Goal: Register for event/course: Sign up to attend an event or enroll in a course

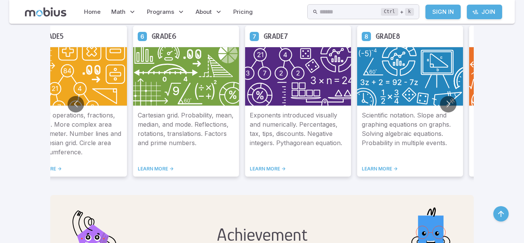
scroll to position [471, 0]
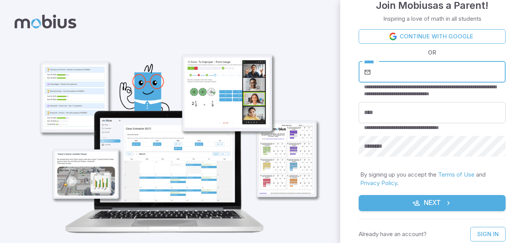
click at [376, 66] on input "*****" at bounding box center [439, 71] width 133 height 21
type input "**********"
click at [373, 115] on input "****" at bounding box center [432, 112] width 147 height 21
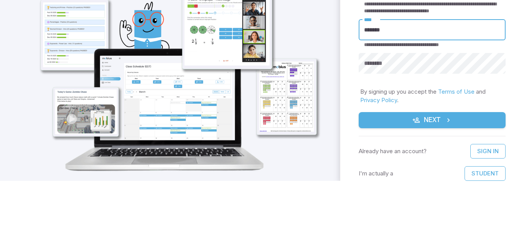
scroll to position [17, 0]
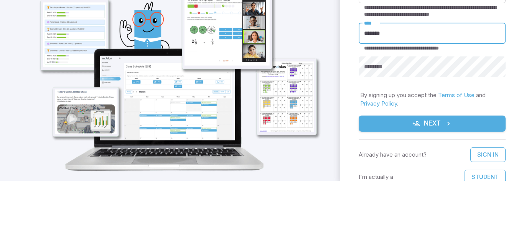
type input "*******"
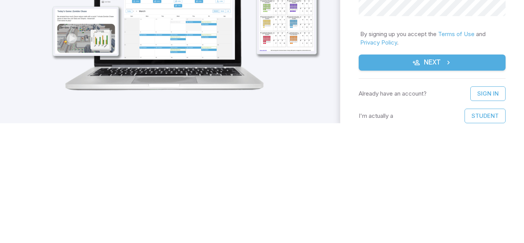
scroll to position [23, 0]
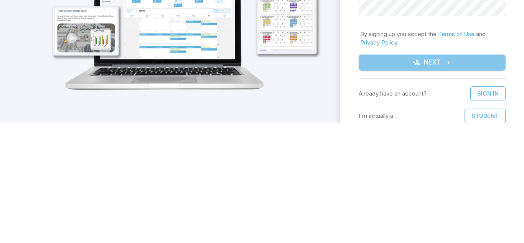
drag, startPoint x: 456, startPoint y: 183, endPoint x: 455, endPoint y: 65, distance: 117.8
click at [456, 184] on button "Next" at bounding box center [432, 182] width 147 height 16
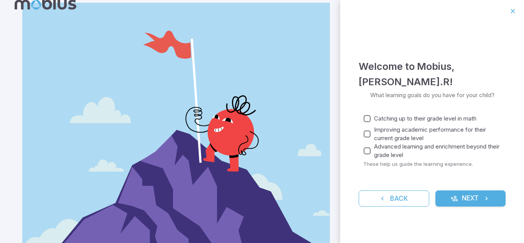
scroll to position [20, 0]
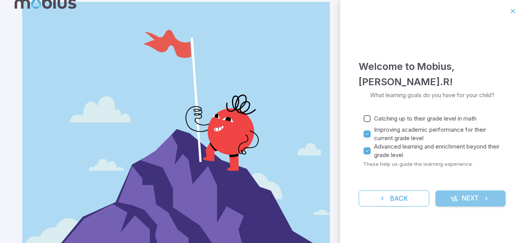
click at [499, 195] on button "Next" at bounding box center [471, 198] width 71 height 16
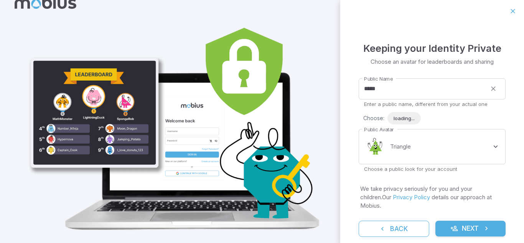
scroll to position [0, 0]
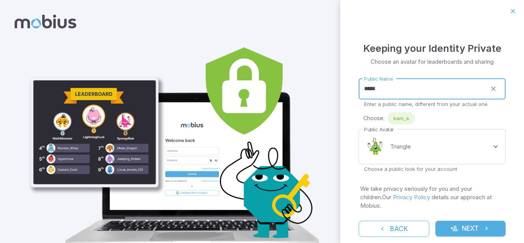
click at [419, 87] on input "*****" at bounding box center [423, 88] width 128 height 21
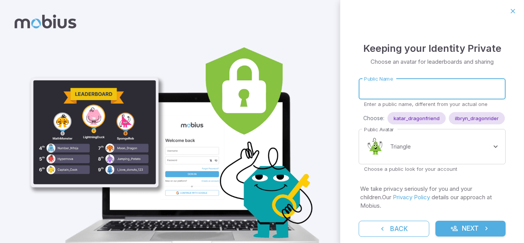
drag, startPoint x: 385, startPoint y: 84, endPoint x: 333, endPoint y: 119, distance: 61.8
click at [383, 87] on input "Public Name" at bounding box center [432, 88] width 147 height 21
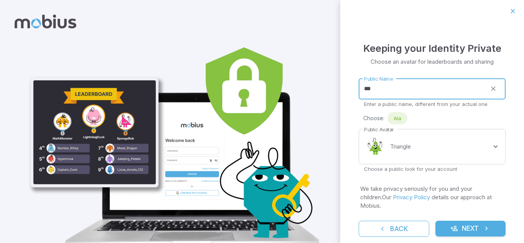
type input "***"
click at [395, 88] on input "***" at bounding box center [423, 88] width 128 height 21
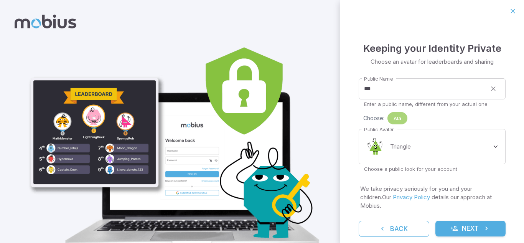
click at [389, 120] on span "Ala" at bounding box center [398, 118] width 20 height 8
click at [457, 158] on body "**********" at bounding box center [262, 139] width 524 height 279
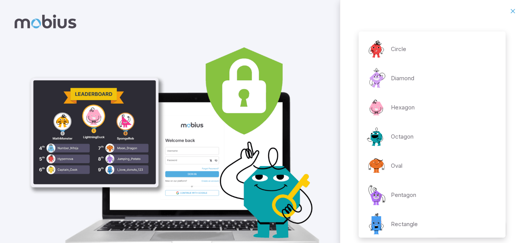
scroll to position [150, 0]
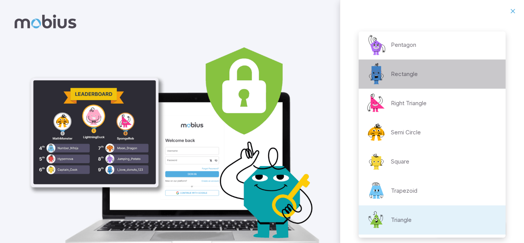
click at [416, 81] on div "Rectangle" at bounding box center [391, 74] width 53 height 23
type input "**********"
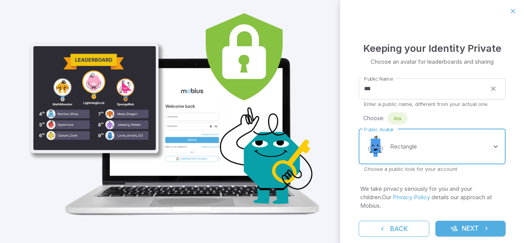
scroll to position [36, 0]
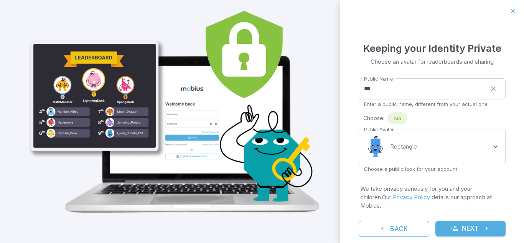
click at [478, 212] on form "**********" at bounding box center [432, 154] width 147 height 165
drag, startPoint x: 482, startPoint y: 217, endPoint x: 470, endPoint y: 226, distance: 14.5
click at [481, 221] on button "Next" at bounding box center [471, 229] width 71 height 16
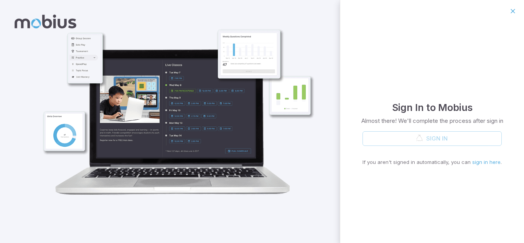
scroll to position [0, 0]
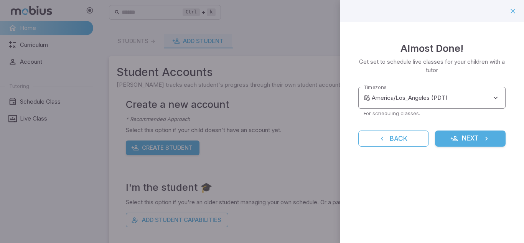
click at [465, 100] on body "**********" at bounding box center [262, 152] width 524 height 304
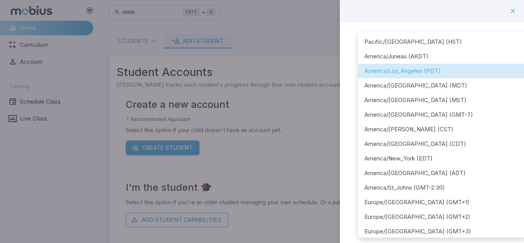
click at [431, 69] on li "America/Los_Angeles (PDT)" at bounding box center [442, 71] width 168 height 15
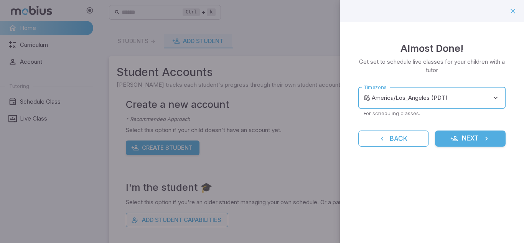
click at [390, 99] on body "**********" at bounding box center [262, 152] width 524 height 304
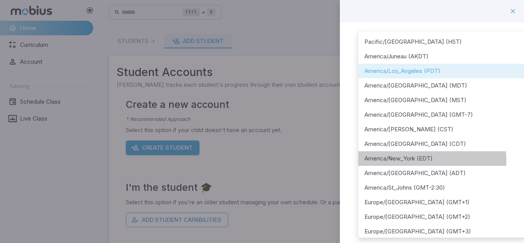
click at [421, 161] on li "America/New_York (EDT)" at bounding box center [442, 158] width 168 height 15
type input "**********"
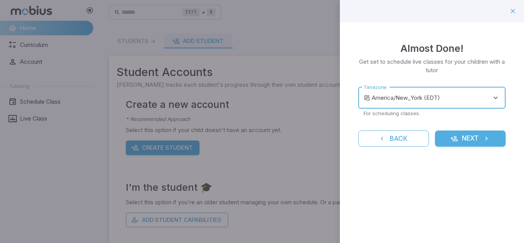
click at [455, 144] on button "Next" at bounding box center [470, 138] width 71 height 16
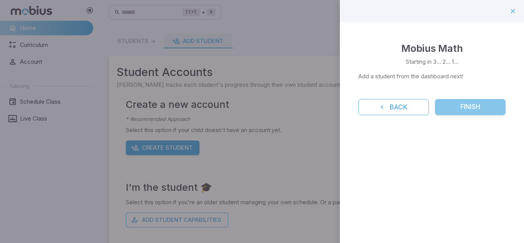
click at [459, 109] on button "Finish" at bounding box center [470, 107] width 71 height 16
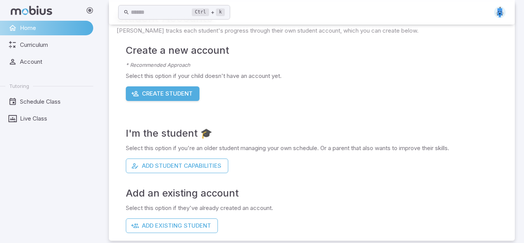
scroll to position [61, 0]
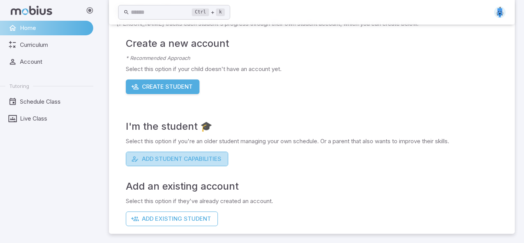
click at [149, 160] on button "Add Student Capabilities" at bounding box center [177, 159] width 102 height 15
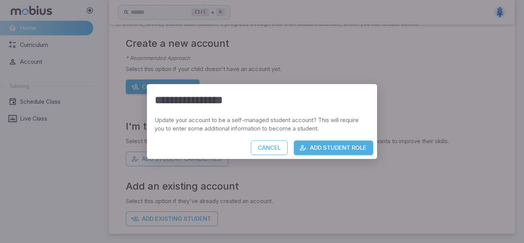
click at [316, 149] on button "Add Student Role" at bounding box center [333, 147] width 79 height 15
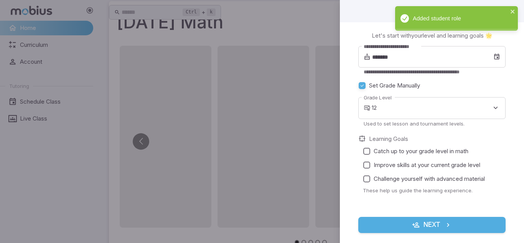
scroll to position [0, 0]
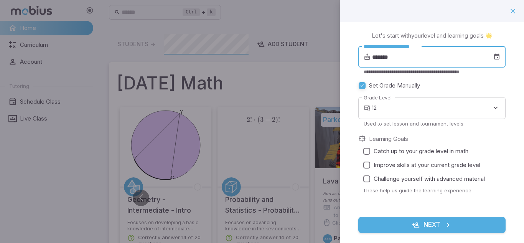
click at [404, 58] on input "*******" at bounding box center [432, 56] width 121 height 21
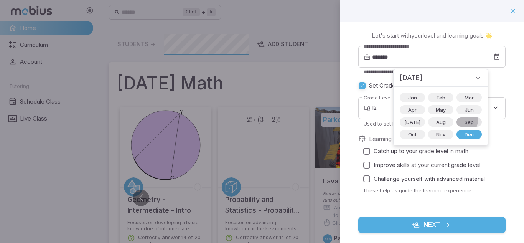
click at [460, 121] on span "Sep" at bounding box center [469, 122] width 18 height 8
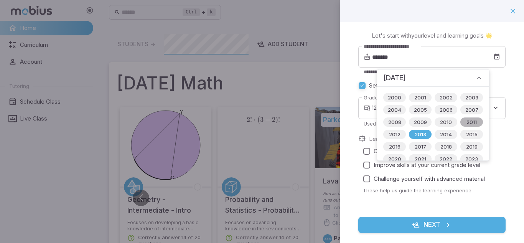
click at [466, 120] on span "2011" at bounding box center [472, 122] width 20 height 8
type input "*******"
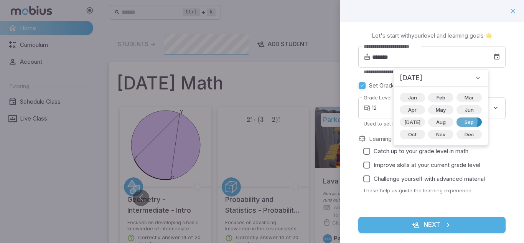
click at [460, 121] on span "Sep" at bounding box center [469, 122] width 18 height 8
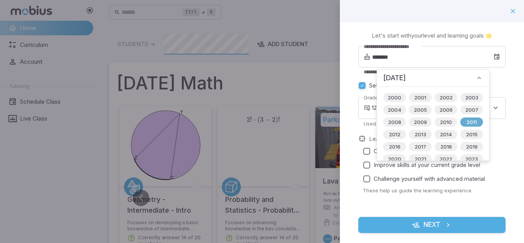
click at [467, 119] on span "2011" at bounding box center [472, 122] width 20 height 8
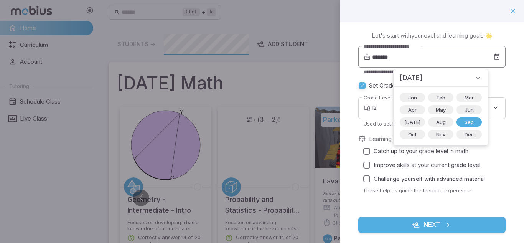
click at [499, 64] on div "**********" at bounding box center [431, 56] width 147 height 21
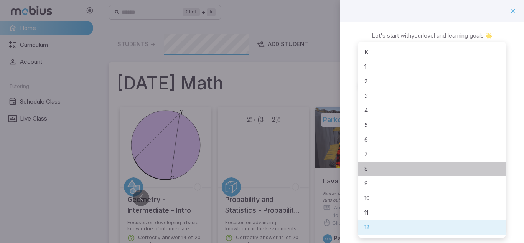
click at [386, 171] on li "8" at bounding box center [431, 169] width 147 height 15
type input "*"
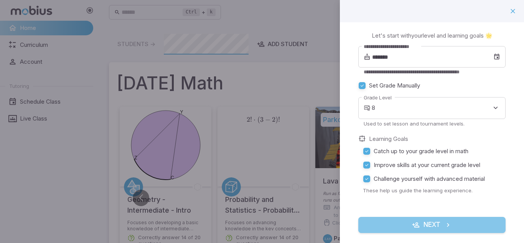
click at [414, 222] on icon "submit" at bounding box center [416, 225] width 8 height 8
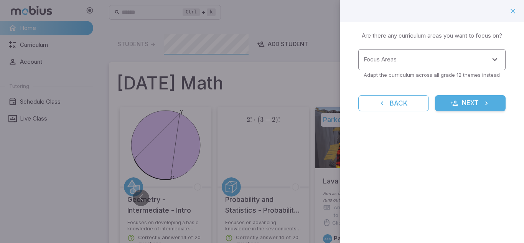
click at [434, 64] on input "Focus Areas" at bounding box center [426, 60] width 129 height 14
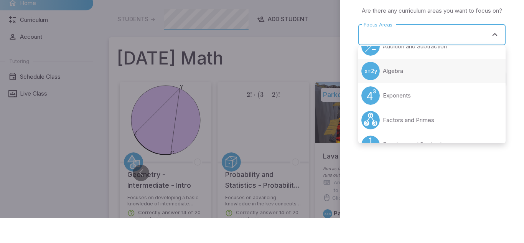
scroll to position [15, 0]
click at [423, 98] on li "Algebra" at bounding box center [431, 95] width 147 height 25
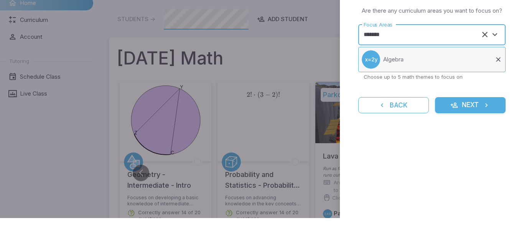
click at [452, 92] on li "Algebra" at bounding box center [431, 84] width 147 height 25
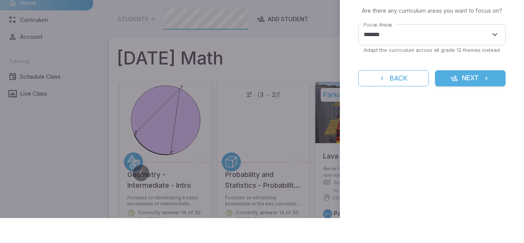
type input "*******"
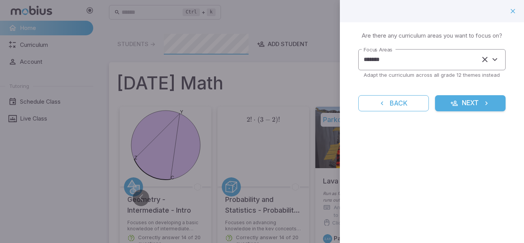
click at [452, 64] on input "*******" at bounding box center [421, 60] width 119 height 14
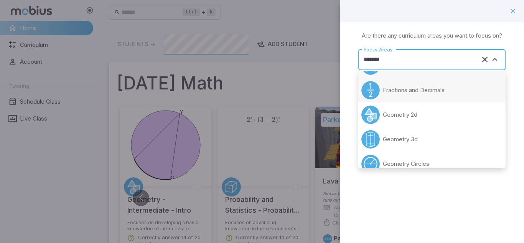
scroll to position [99, 0]
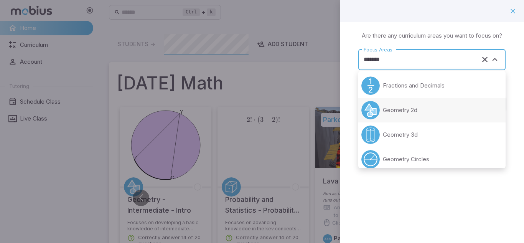
click at [422, 107] on li "Geometry 2d" at bounding box center [431, 110] width 147 height 25
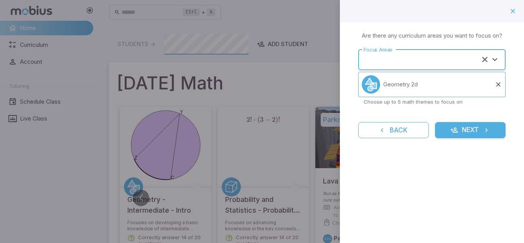
type input "**********"
click at [456, 108] on form "**********" at bounding box center [431, 93] width 147 height 89
click at [446, 58] on input "**********" at bounding box center [421, 60] width 119 height 14
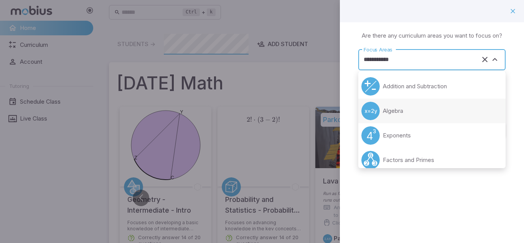
click at [408, 110] on li "Algebra" at bounding box center [431, 111] width 147 height 25
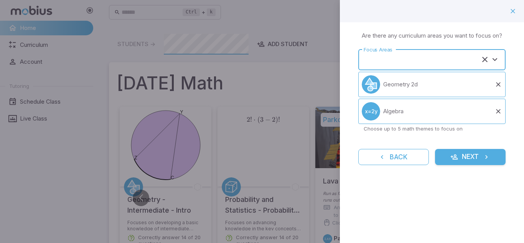
click at [440, 58] on input "Focus Areas" at bounding box center [421, 60] width 119 height 14
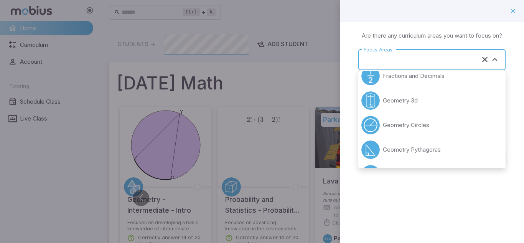
scroll to position [76, 0]
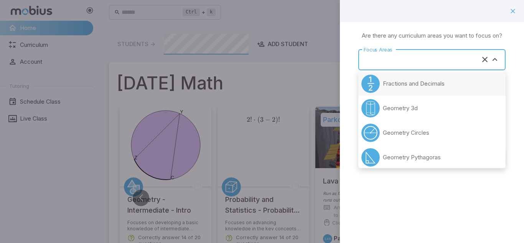
click at [416, 81] on p "Fractions and Decimals" at bounding box center [414, 83] width 62 height 8
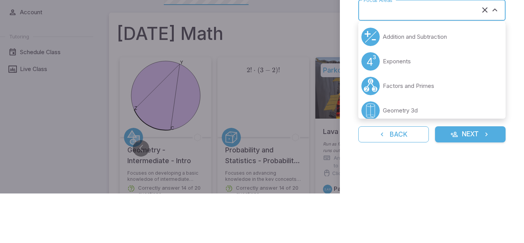
click at [426, 57] on input "Focus Areas" at bounding box center [421, 60] width 119 height 14
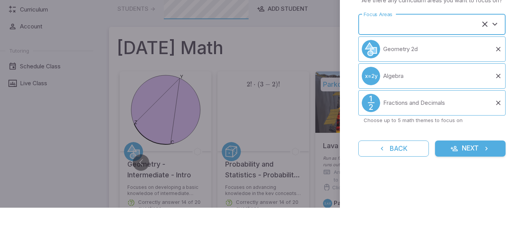
click at [441, 58] on input "Focus Areas" at bounding box center [421, 60] width 119 height 14
click at [440, 58] on input "Focus Areas" at bounding box center [421, 60] width 119 height 14
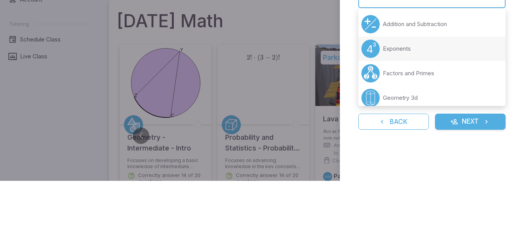
drag, startPoint x: 505, startPoint y: 77, endPoint x: 489, endPoint y: 113, distance: 39.5
click at [489, 112] on ul "Addition and Subtraction Exponents Factors and Primes Geometry 3d Geometry Circ…" at bounding box center [431, 119] width 147 height 97
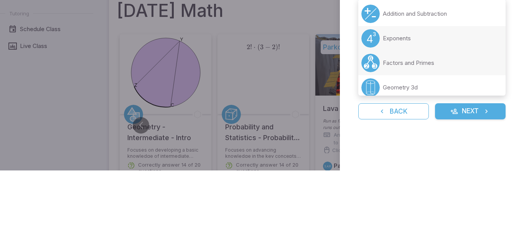
drag, startPoint x: 505, startPoint y: 80, endPoint x: 502, endPoint y: 127, distance: 47.3
click at [492, 128] on ul "Addition and Subtraction Exponents Factors and Primes Geometry 3d Geometry Circ…" at bounding box center [431, 119] width 147 height 97
type input "**********"
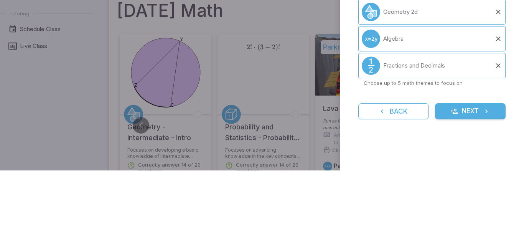
click at [511, 126] on div "**********" at bounding box center [432, 116] width 184 height 188
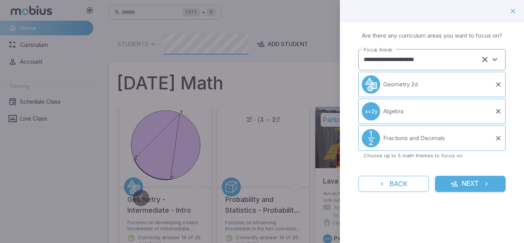
click at [464, 64] on input "**********" at bounding box center [421, 60] width 119 height 14
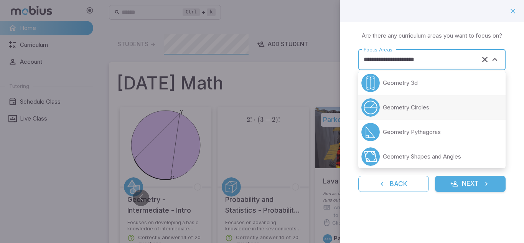
scroll to position [88, 0]
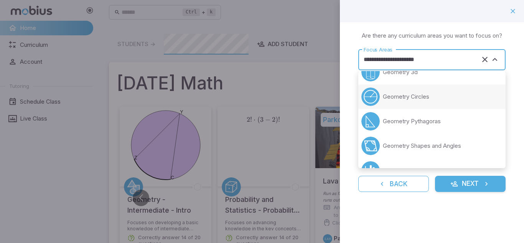
click at [433, 97] on li "Geometry Circles" at bounding box center [431, 96] width 147 height 25
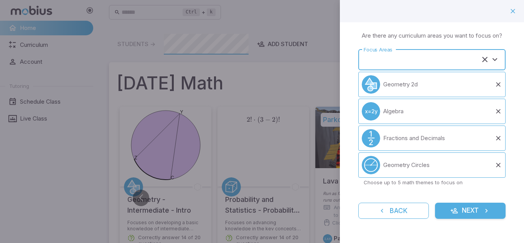
click at [438, 50] on div "Focus Areas" at bounding box center [431, 59] width 147 height 21
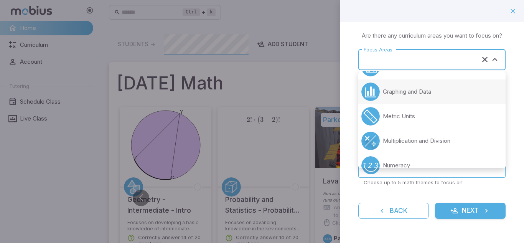
scroll to position [144, 0]
click at [412, 90] on p "Graphing and Data" at bounding box center [407, 90] width 48 height 8
type input "**********"
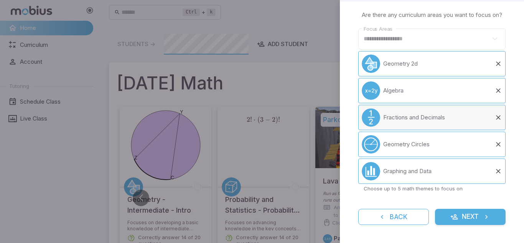
scroll to position [21, 0]
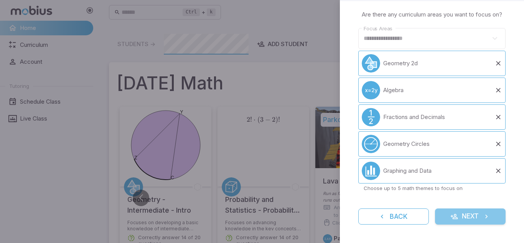
drag, startPoint x: 492, startPoint y: 212, endPoint x: 485, endPoint y: 209, distance: 7.1
click at [492, 211] on button "Next" at bounding box center [470, 216] width 71 height 16
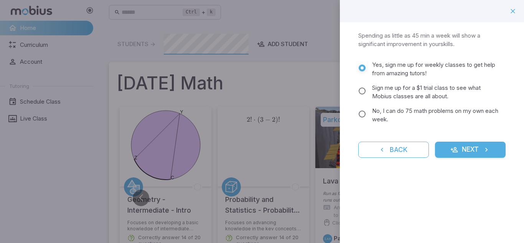
scroll to position [0, 0]
click at [365, 109] on label "No, I can do 75 math problems on my own each week." at bounding box center [427, 115] width 144 height 17
click at [447, 146] on button "Next" at bounding box center [470, 150] width 71 height 16
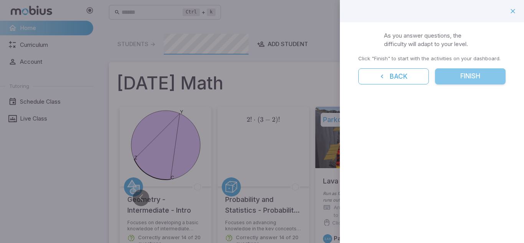
click at [451, 76] on button "Finish" at bounding box center [470, 76] width 71 height 16
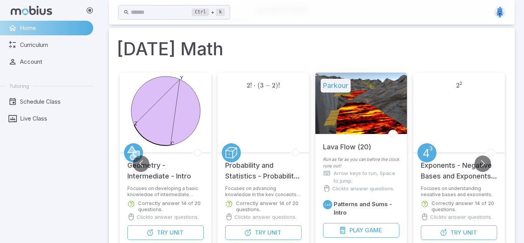
scroll to position [59, 0]
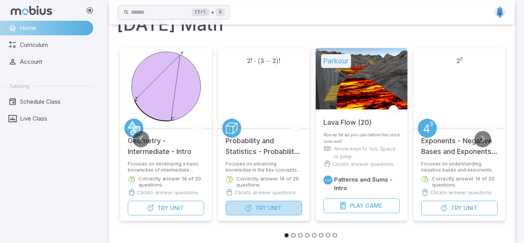
click at [297, 206] on button "Try Unit" at bounding box center [264, 208] width 76 height 15
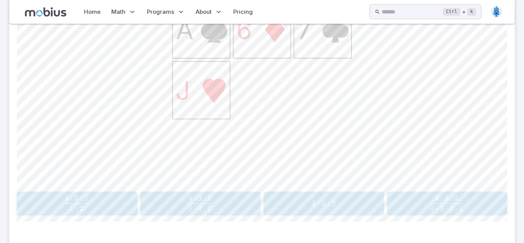
scroll to position [257, 0]
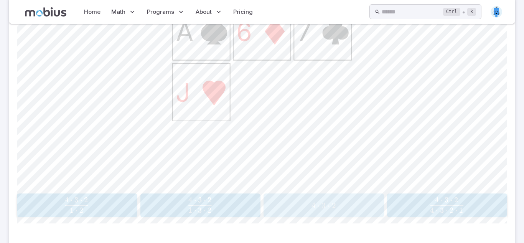
click at [330, 211] on div "4 ⋅ 3 ⋅ 2 4\cdot 3\cdot 2 4 ⋅ 3 ⋅ 2" at bounding box center [324, 205] width 116 height 18
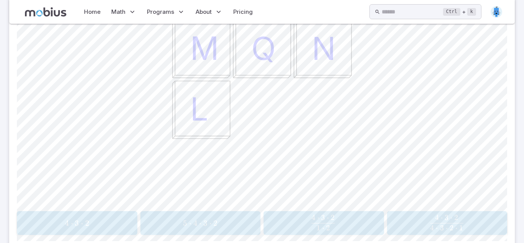
scroll to position [243, 0]
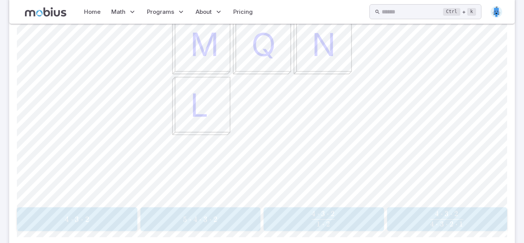
click at [443, 221] on span "button" at bounding box center [446, 223] width 33 height 5
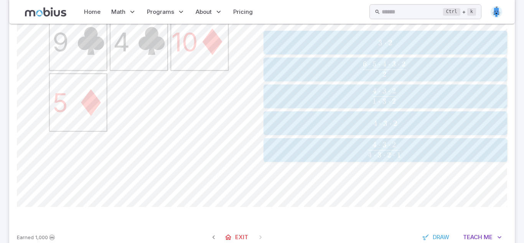
scroll to position [269, 0]
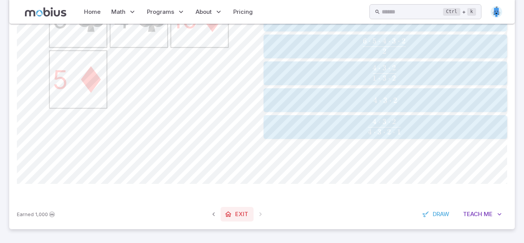
click at [225, 214] on icon at bounding box center [229, 214] width 8 height 8
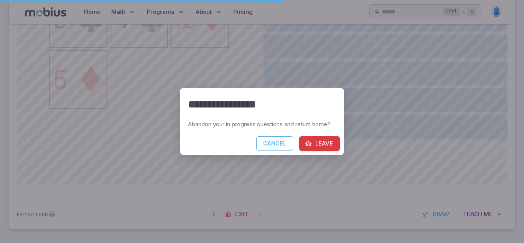
click at [316, 143] on button "Leave" at bounding box center [319, 143] width 41 height 15
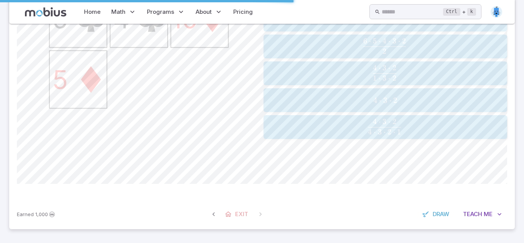
scroll to position [250, 0]
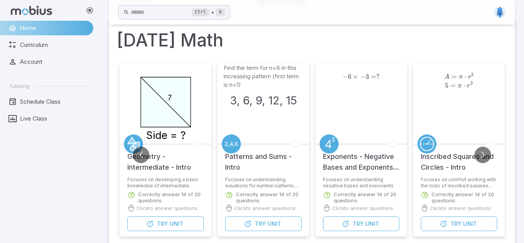
scroll to position [48, 0]
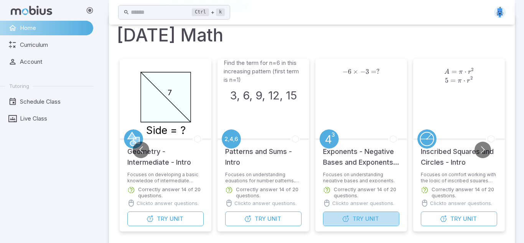
click at [350, 220] on button "Try Unit" at bounding box center [361, 218] width 76 height 15
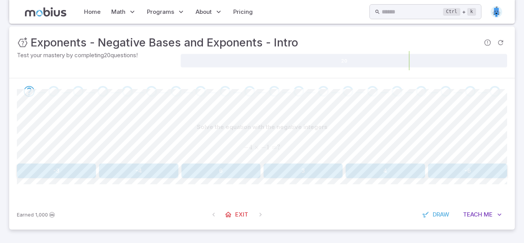
scroll to position [93, 0]
click at [371, 171] on button "4" at bounding box center [385, 170] width 79 height 15
click at [148, 173] on button "64" at bounding box center [138, 170] width 79 height 15
click at [290, 168] on button "1" at bounding box center [386, 170] width 244 height 15
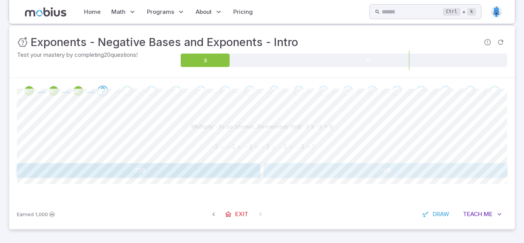
click at [305, 171] on button "729" at bounding box center [386, 170] width 244 height 15
click at [222, 171] on button "81" at bounding box center [221, 170] width 79 height 15
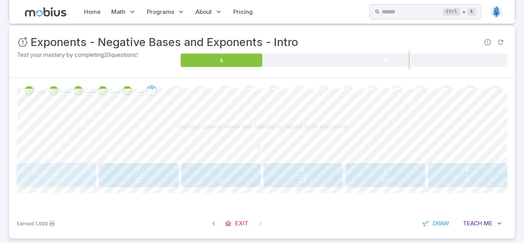
click at [75, 174] on span "6 1 ​" at bounding box center [56, 174] width 69 height 15
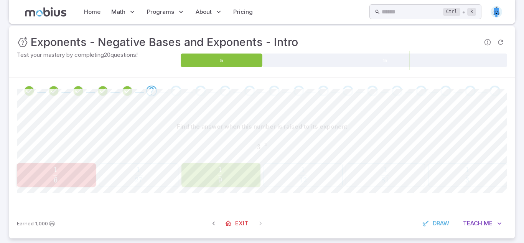
click at [226, 180] on span "9 1 ​" at bounding box center [220, 174] width 70 height 15
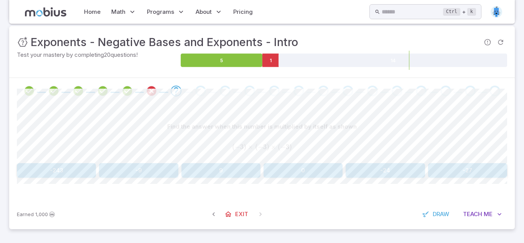
click at [240, 174] on button "9" at bounding box center [221, 170] width 79 height 15
click at [239, 175] on button "1" at bounding box center [139, 170] width 244 height 15
click at [133, 172] on button "-40" at bounding box center [138, 170] width 79 height 15
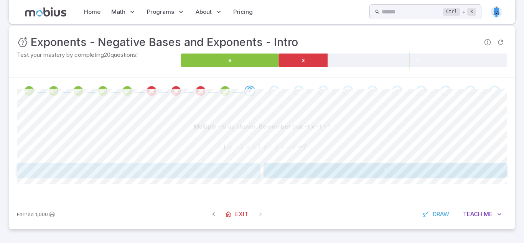
click at [149, 170] on button "-1" at bounding box center [139, 170] width 244 height 15
click at [46, 168] on button "16" at bounding box center [56, 170] width 79 height 15
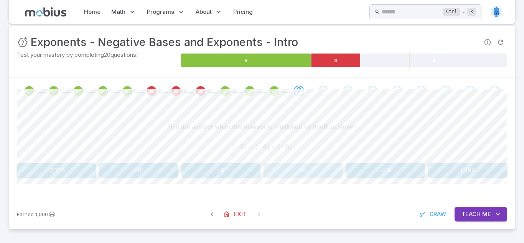
click at [276, 169] on button "36" at bounding box center [303, 170] width 79 height 15
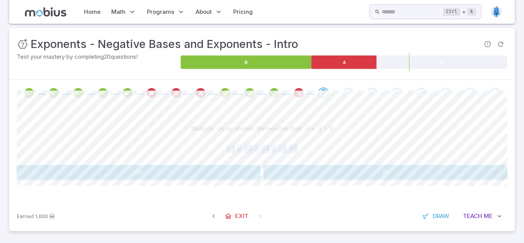
drag, startPoint x: 524, startPoint y: 131, endPoint x: 524, endPoint y: 187, distance: 55.6
click at [524, 187] on html "Home Math Grade 1 Grade 2 Grade 3 Grade 4 Grade 5 Grade 6 Grade 7 Grade 8 Grade…" at bounding box center [262, 77] width 524 height 336
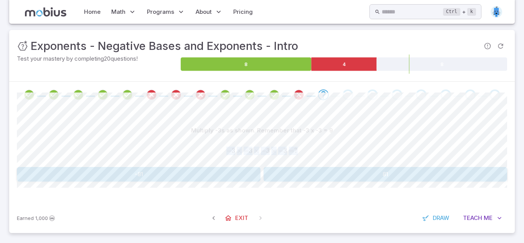
click at [362, 178] on button "81" at bounding box center [386, 174] width 244 height 15
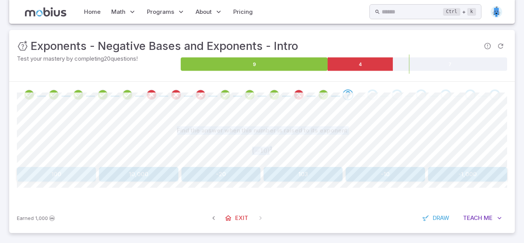
click at [39, 179] on button "100" at bounding box center [56, 174] width 79 height 15
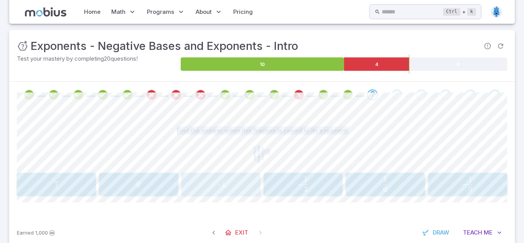
click at [193, 189] on span "− 1" at bounding box center [221, 185] width 74 height 10
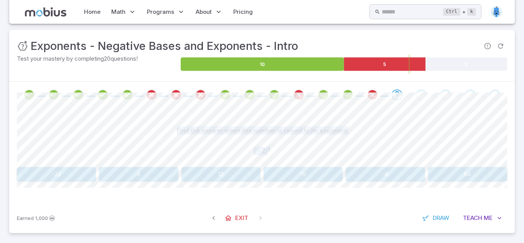
click at [333, 175] on button "16" at bounding box center [303, 174] width 79 height 15
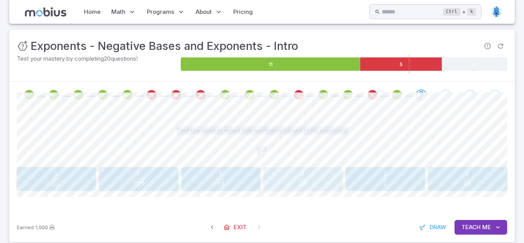
click at [322, 174] on span "18 1 ​" at bounding box center [303, 178] width 69 height 15
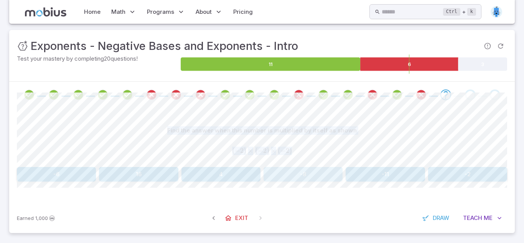
click at [300, 180] on button "-8" at bounding box center [303, 174] width 79 height 15
click at [391, 178] on button "9" at bounding box center [385, 174] width 79 height 15
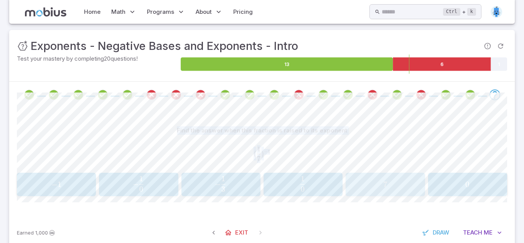
click at [372, 190] on div "7 7 7" at bounding box center [385, 185] width 74 height 18
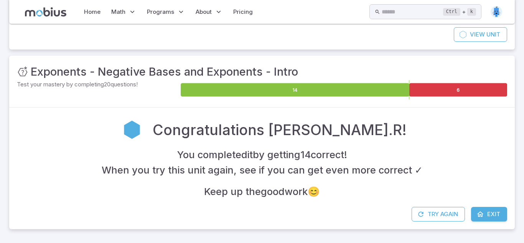
scroll to position [63, 0]
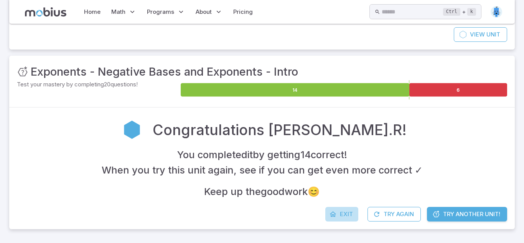
click at [344, 211] on span "Exit" at bounding box center [346, 214] width 13 height 8
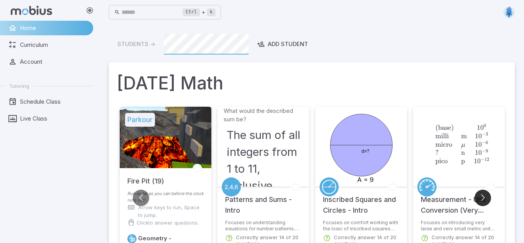
click at [484, 195] on button "Go to next slide" at bounding box center [483, 198] width 17 height 17
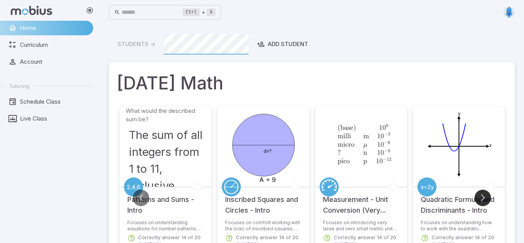
click at [483, 195] on button "Go to next slide" at bounding box center [483, 198] width 17 height 17
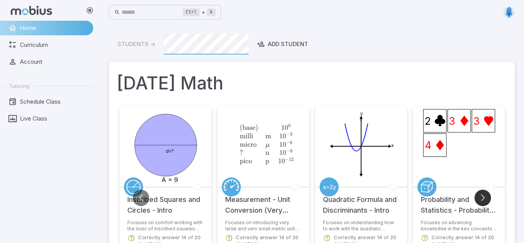
click at [483, 194] on button "Go to next slide" at bounding box center [483, 198] width 17 height 17
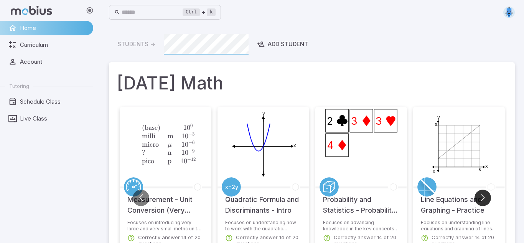
click at [483, 194] on button "Go to next slide" at bounding box center [483, 198] width 17 height 17
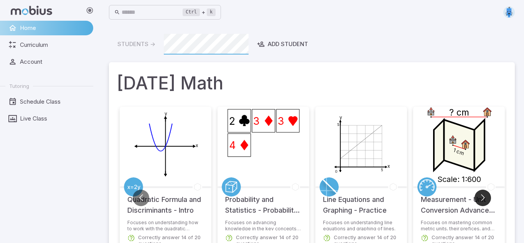
click at [483, 194] on button "Go to next slide" at bounding box center [483, 198] width 17 height 17
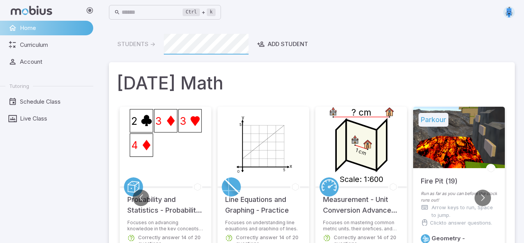
click at [255, 170] on icon "y 5 x 5 0" at bounding box center [263, 145] width 77 height 77
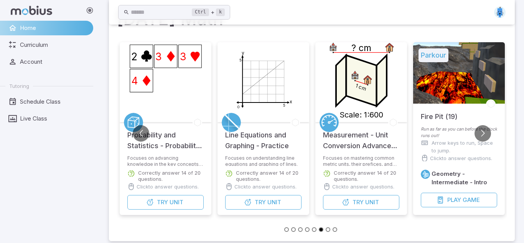
scroll to position [76, 0]
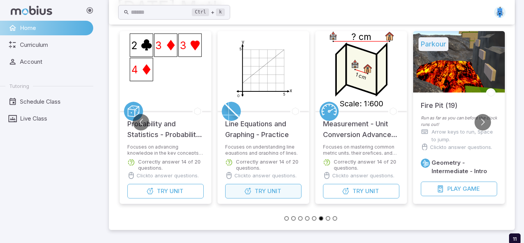
click at [261, 187] on span "Try" at bounding box center [260, 191] width 11 height 8
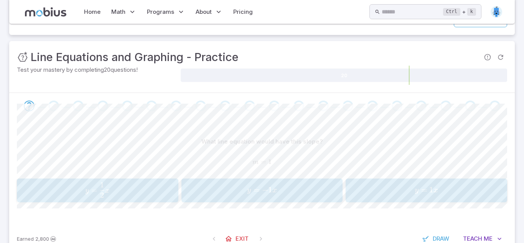
scroll to position [102, 0]
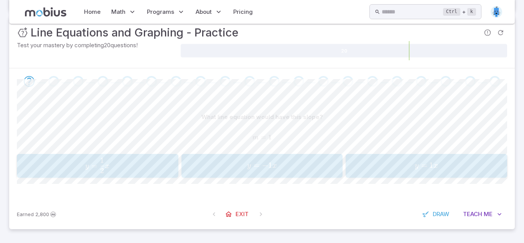
click at [392, 162] on span "y = 1 x" at bounding box center [426, 165] width 157 height 10
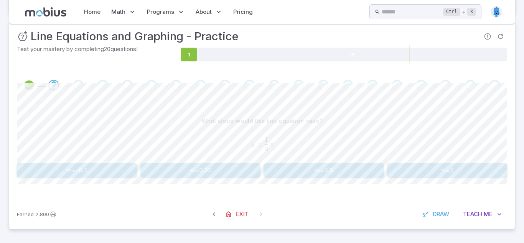
scroll to position [99, 0]
click at [424, 171] on button "m=2" at bounding box center [447, 170] width 121 height 15
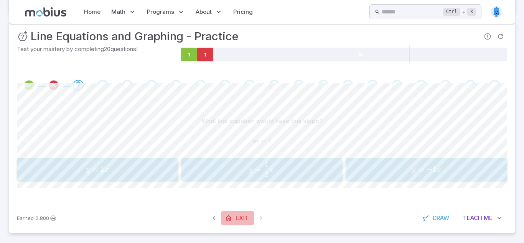
click at [226, 221] on link "Exit" at bounding box center [237, 218] width 33 height 15
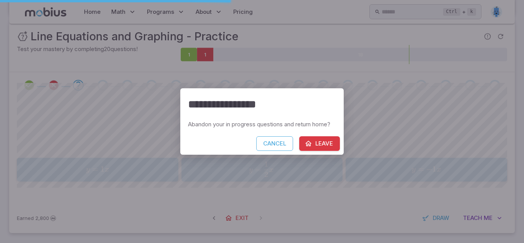
click at [324, 145] on button "Leave" at bounding box center [319, 143] width 41 height 15
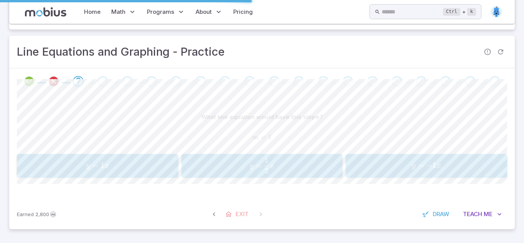
scroll to position [83, 0]
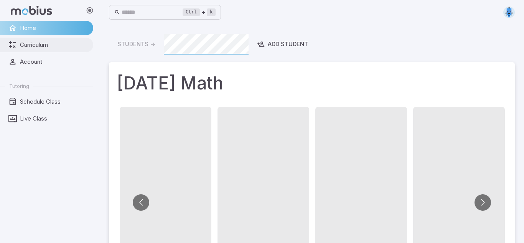
click at [2, 45] on link "Curriculum" at bounding box center [46, 45] width 93 height 15
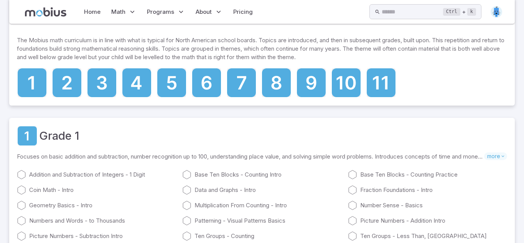
scroll to position [39, 0]
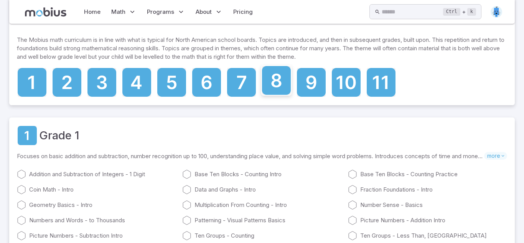
click at [268, 83] on icon at bounding box center [276, 80] width 29 height 29
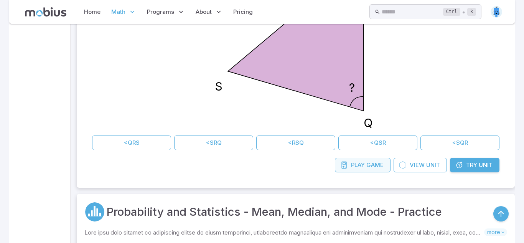
scroll to position [345, 0]
click at [354, 170] on link "Play Game" at bounding box center [363, 165] width 56 height 15
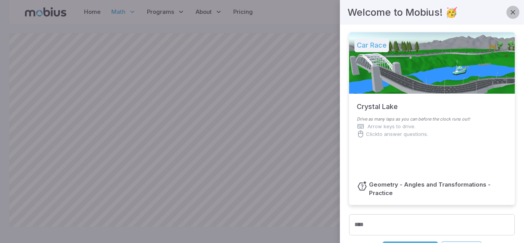
drag, startPoint x: 516, startPoint y: 9, endPoint x: 487, endPoint y: 36, distance: 40.2
click at [515, 9] on icon "button" at bounding box center [513, 12] width 8 height 8
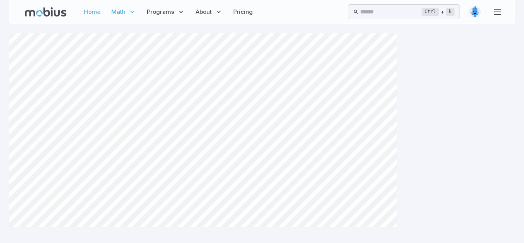
click at [98, 15] on link "Home" at bounding box center [92, 12] width 21 height 18
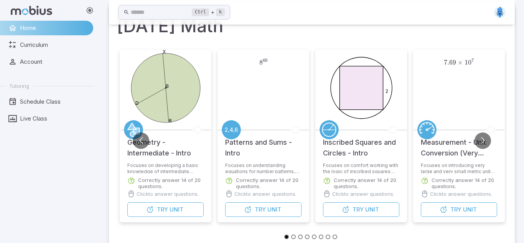
scroll to position [61, 0]
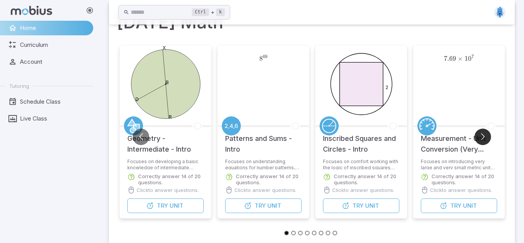
click at [483, 134] on button "Go to next slide" at bounding box center [483, 137] width 17 height 17
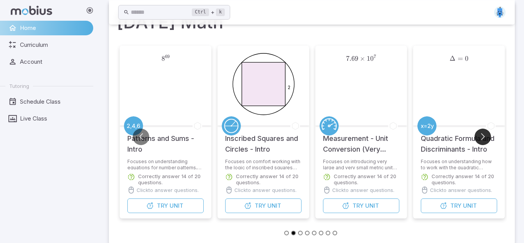
click at [483, 134] on button "Go to next slide" at bounding box center [483, 137] width 17 height 17
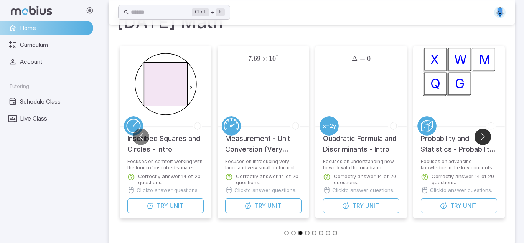
click at [483, 134] on button "Go to next slide" at bounding box center [483, 137] width 17 height 17
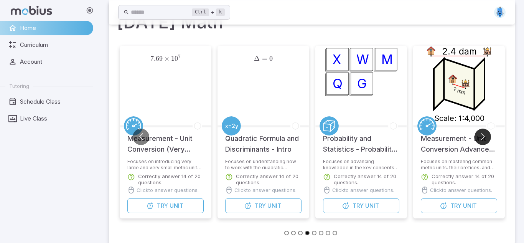
click at [483, 134] on button "Go to next slide" at bounding box center [483, 137] width 17 height 17
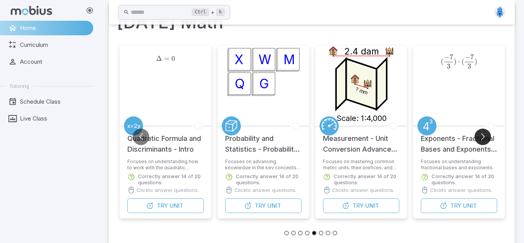
click at [483, 134] on button "Go to next slide" at bounding box center [483, 137] width 17 height 17
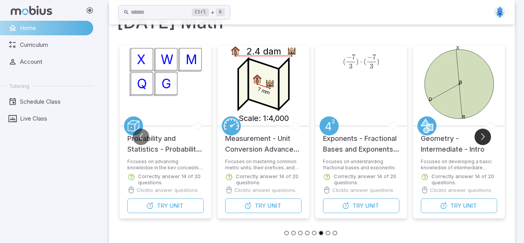
click at [483, 134] on button "Go to next slide" at bounding box center [483, 137] width 17 height 17
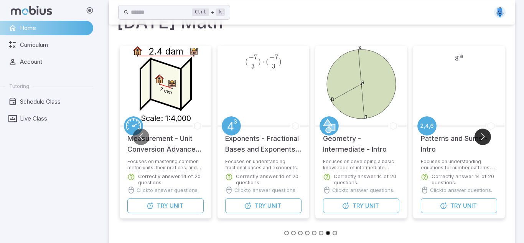
click at [483, 134] on button "Go to next slide" at bounding box center [483, 137] width 17 height 17
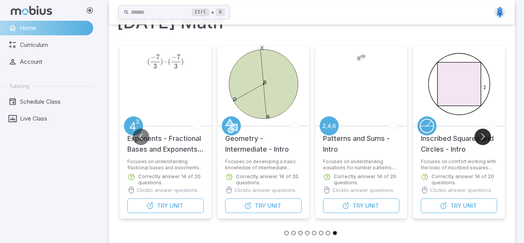
click at [483, 134] on button "Go to next slide" at bounding box center [483, 137] width 17 height 17
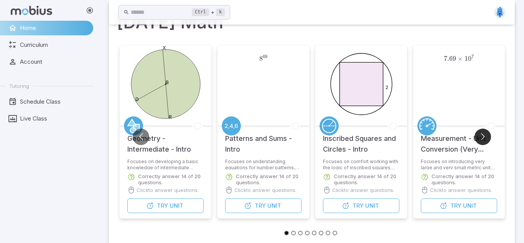
click at [483, 134] on button "Go to next slide" at bounding box center [483, 137] width 17 height 17
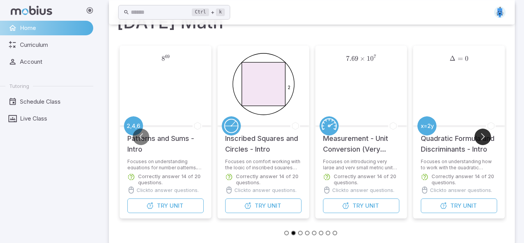
click at [483, 134] on button "Go to next slide" at bounding box center [483, 137] width 17 height 17
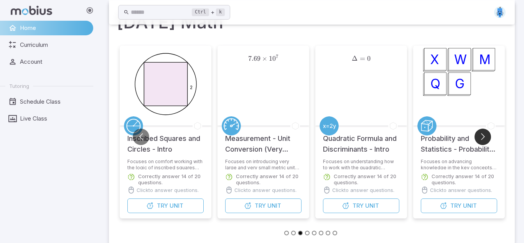
click at [483, 134] on button "Go to next slide" at bounding box center [483, 137] width 17 height 17
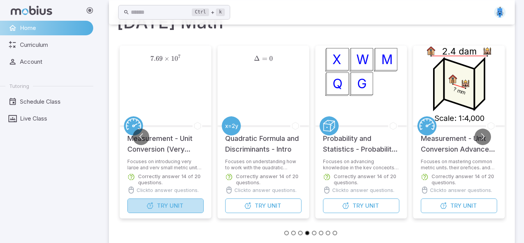
click at [177, 200] on button "Try Unit" at bounding box center [165, 205] width 76 height 15
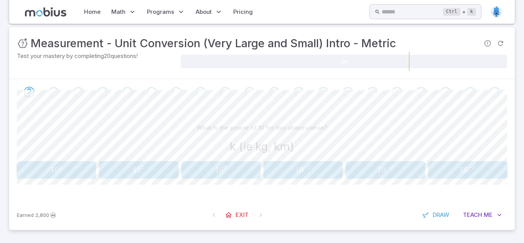
scroll to position [119, 0]
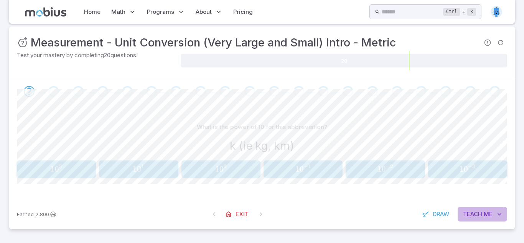
click at [482, 218] on span "Teach" at bounding box center [472, 214] width 19 height 8
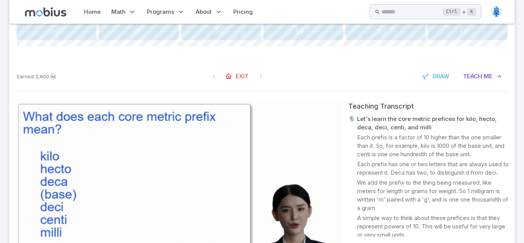
scroll to position [149, 0]
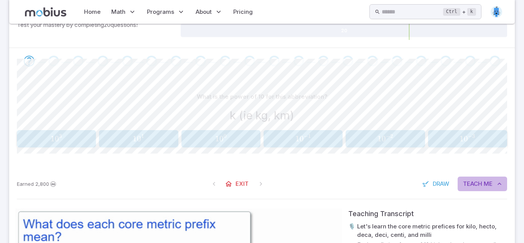
click at [471, 181] on span "Teach" at bounding box center [472, 184] width 19 height 8
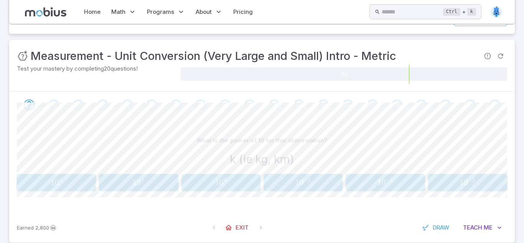
scroll to position [119, 0]
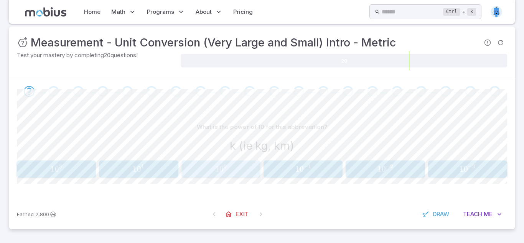
click at [216, 171] on span "1" at bounding box center [217, 169] width 4 height 10
click at [462, 172] on span "1" at bounding box center [462, 169] width 4 height 10
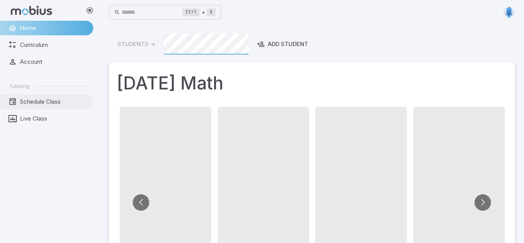
click at [40, 104] on span "Schedule Class" at bounding box center [54, 101] width 68 height 8
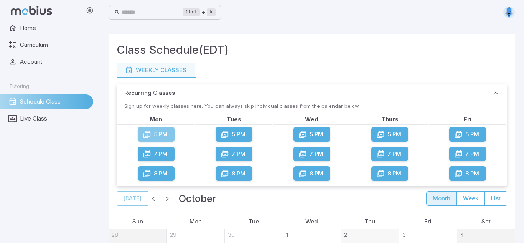
click at [150, 134] on button "5 PM" at bounding box center [156, 134] width 37 height 15
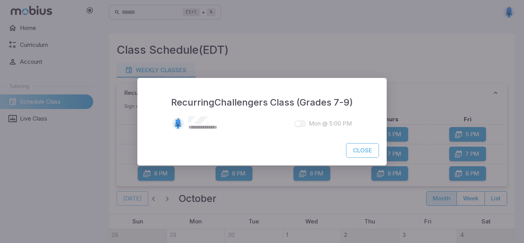
click at [297, 121] on span at bounding box center [300, 123] width 12 height 7
click at [368, 153] on button "Close" at bounding box center [362, 150] width 33 height 15
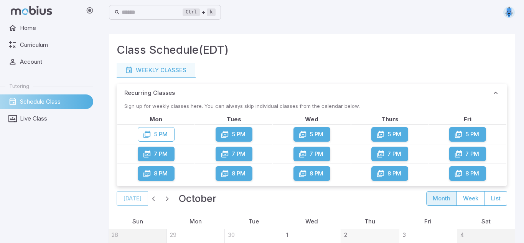
click at [233, 156] on button "7 PM" at bounding box center [234, 154] width 37 height 15
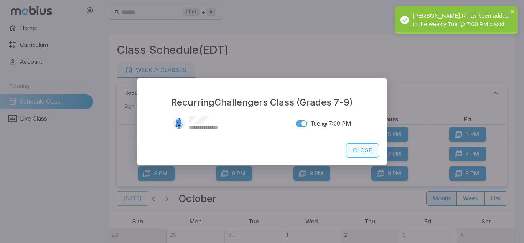
click at [355, 154] on button "Close" at bounding box center [362, 150] width 33 height 15
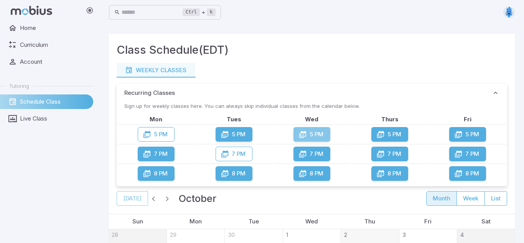
click at [315, 132] on button "5 PM" at bounding box center [312, 134] width 37 height 15
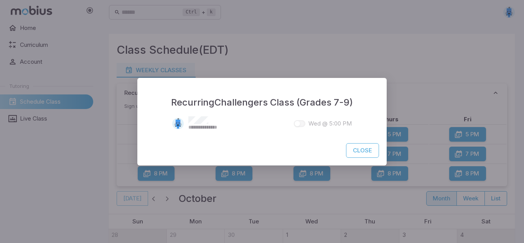
click at [301, 124] on span at bounding box center [300, 123] width 12 height 7
click at [303, 124] on span at bounding box center [300, 124] width 18 height 14
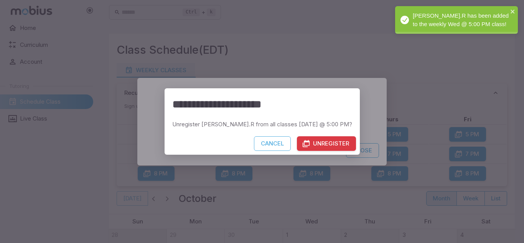
click at [269, 145] on button "Cancel" at bounding box center [272, 143] width 37 height 15
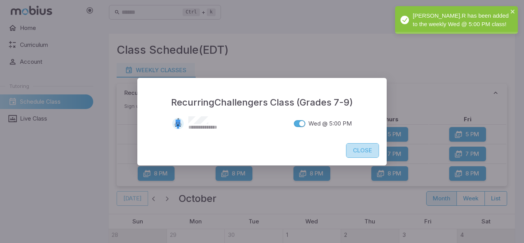
click at [366, 154] on button "Close" at bounding box center [362, 150] width 33 height 15
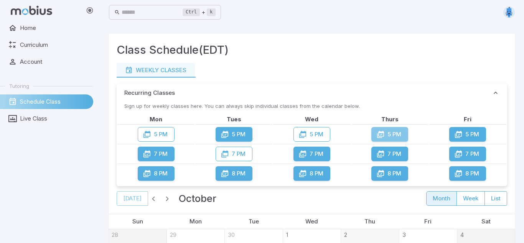
click at [400, 133] on button "5 PM" at bounding box center [389, 134] width 37 height 15
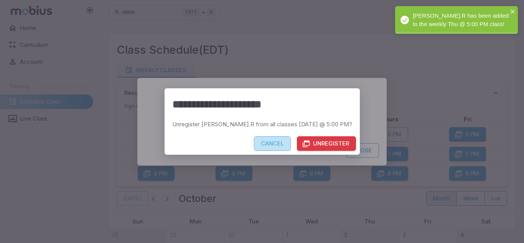
click at [256, 139] on button "Cancel" at bounding box center [272, 143] width 37 height 15
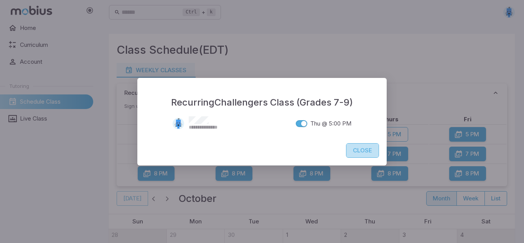
click at [360, 154] on button "Close" at bounding box center [362, 150] width 33 height 15
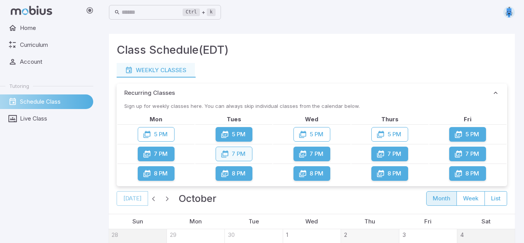
click at [229, 153] on button "7 PM" at bounding box center [234, 154] width 37 height 15
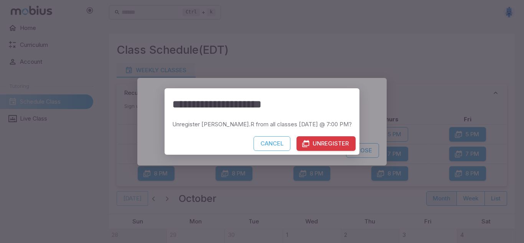
click at [310, 141] on button "Unregister" at bounding box center [326, 143] width 59 height 15
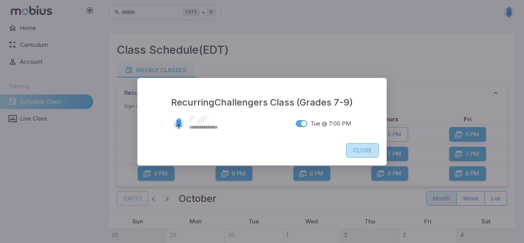
click at [358, 152] on button "Close" at bounding box center [362, 150] width 33 height 15
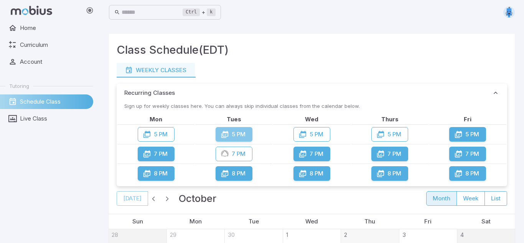
click at [238, 130] on button "5 PM" at bounding box center [234, 134] width 37 height 15
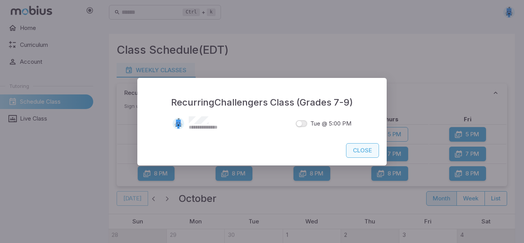
click at [352, 150] on button "Close" at bounding box center [362, 150] width 33 height 15
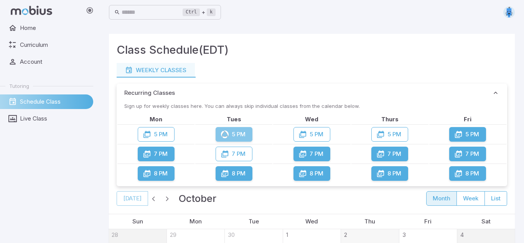
click at [240, 133] on button "5 PM" at bounding box center [234, 134] width 37 height 15
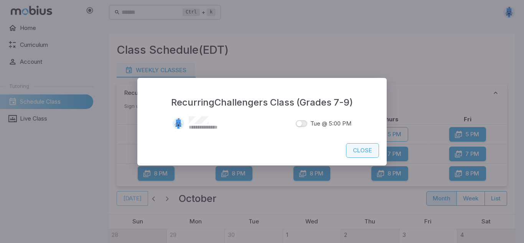
click at [362, 146] on button "Close" at bounding box center [362, 150] width 33 height 15
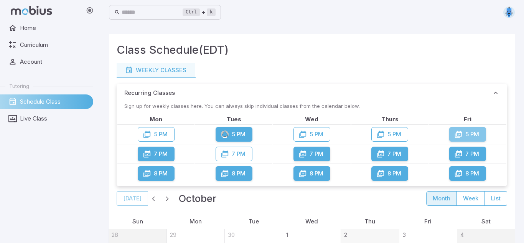
click at [469, 134] on button "5 PM" at bounding box center [467, 134] width 37 height 15
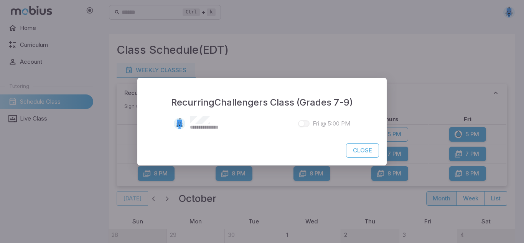
click at [304, 122] on span at bounding box center [304, 123] width 12 height 7
click at [368, 155] on button "Close" at bounding box center [362, 150] width 33 height 15
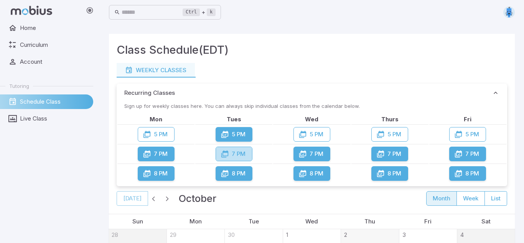
click at [237, 156] on button "7 PM" at bounding box center [234, 154] width 37 height 15
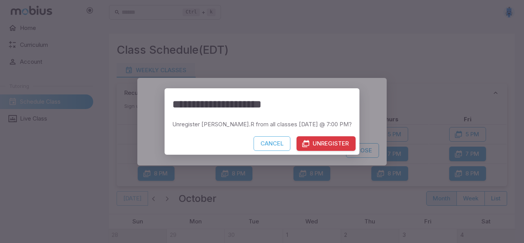
click at [297, 145] on button "Unregister" at bounding box center [326, 143] width 59 height 15
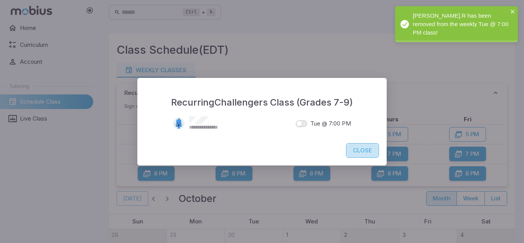
click at [362, 150] on button "Close" at bounding box center [362, 150] width 33 height 15
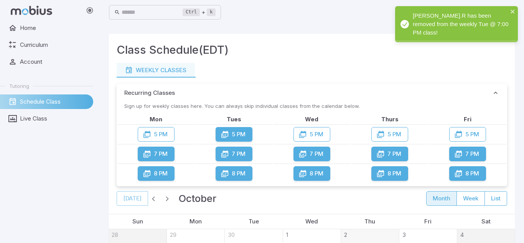
click at [238, 137] on button "5 PM" at bounding box center [234, 134] width 37 height 15
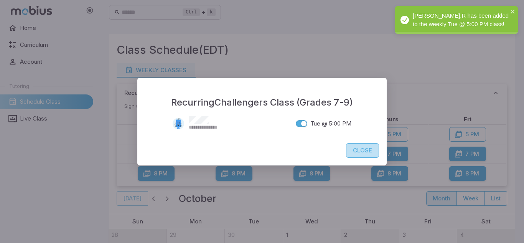
click at [349, 149] on button "Close" at bounding box center [362, 150] width 33 height 15
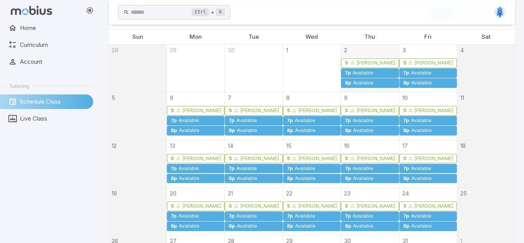
scroll to position [185, 0]
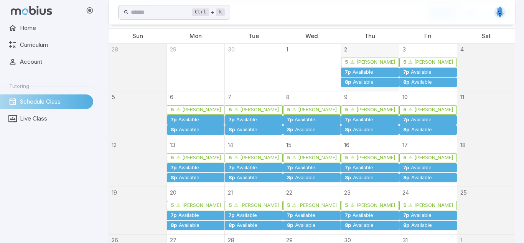
click at [372, 71] on div "Available" at bounding box center [362, 72] width 21 height 6
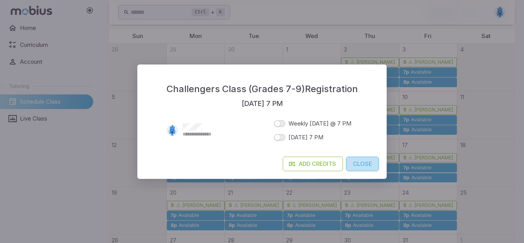
click at [353, 165] on button "Close" at bounding box center [362, 164] width 33 height 15
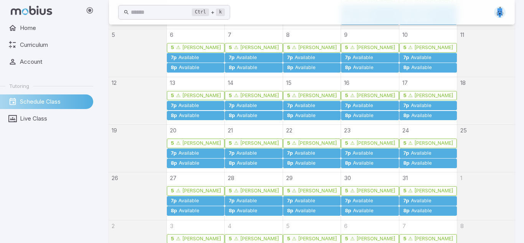
scroll to position [281, 0]
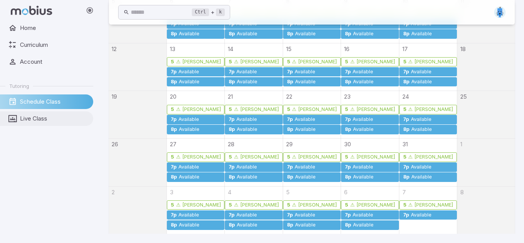
click at [28, 117] on span "Live Class" at bounding box center [54, 118] width 68 height 8
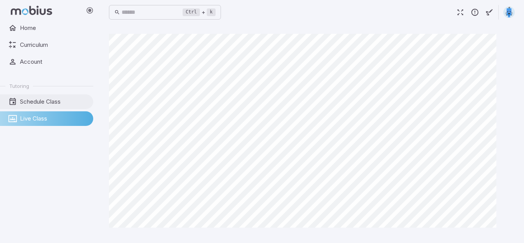
click at [50, 99] on span "Schedule Class" at bounding box center [54, 101] width 68 height 8
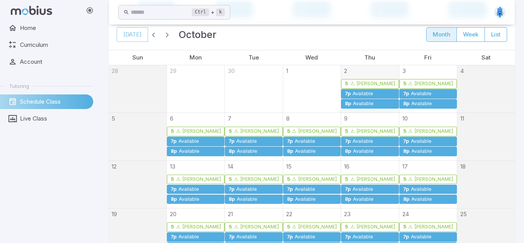
scroll to position [161, 0]
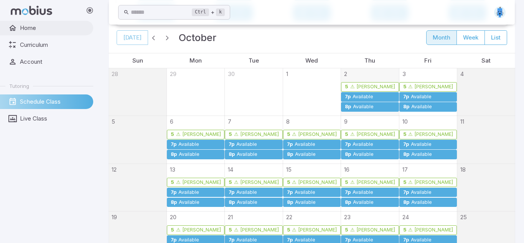
click at [43, 28] on span "Home" at bounding box center [54, 28] width 68 height 8
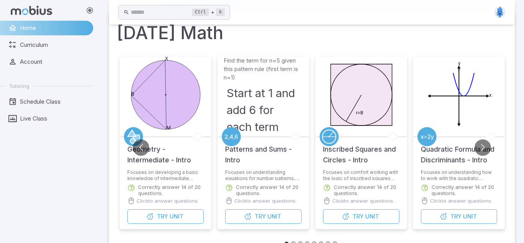
scroll to position [51, 0]
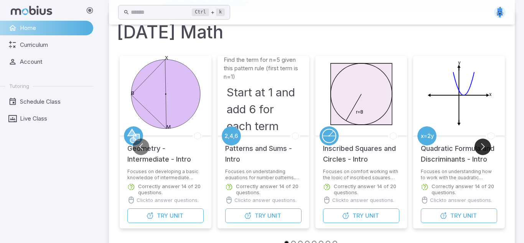
click at [477, 147] on button "Go to next slide" at bounding box center [483, 147] width 17 height 17
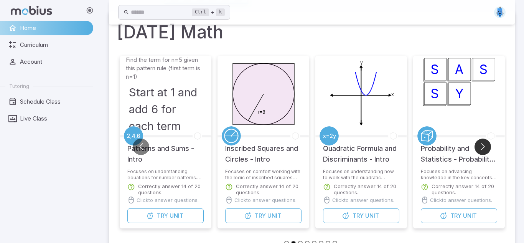
click at [477, 147] on button "Go to next slide" at bounding box center [483, 147] width 17 height 17
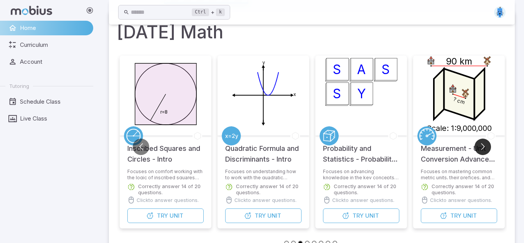
click at [477, 147] on button "Go to next slide" at bounding box center [483, 147] width 17 height 17
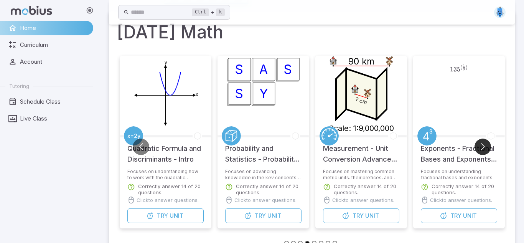
click at [477, 147] on button "Go to next slide" at bounding box center [483, 147] width 17 height 17
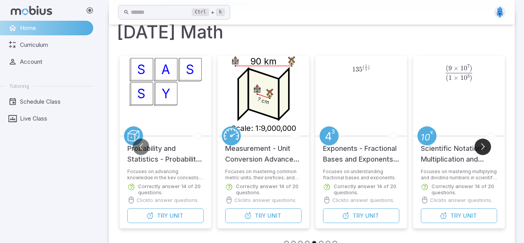
click at [477, 147] on button "Go to next slide" at bounding box center [483, 147] width 17 height 17
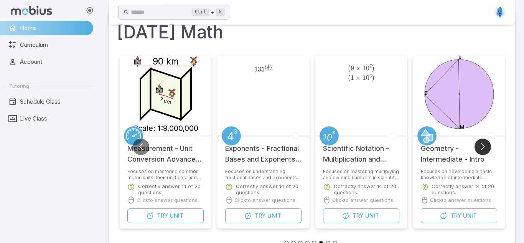
click at [477, 147] on button "Go to next slide" at bounding box center [483, 147] width 17 height 17
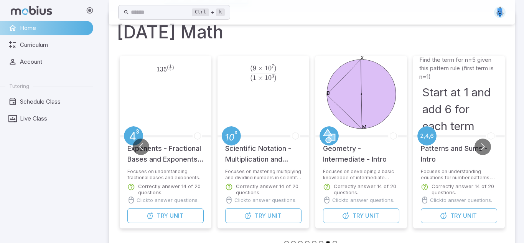
click at [341, 125] on icon "M X B" at bounding box center [361, 94] width 77 height 77
click at [370, 220] on button "Try Unit" at bounding box center [361, 215] width 76 height 15
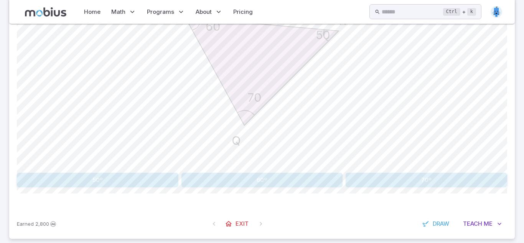
scroll to position [239, 0]
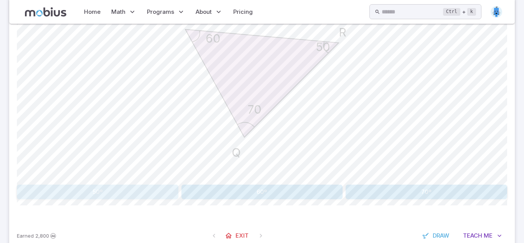
click at [139, 190] on button "50º" at bounding box center [98, 192] width 162 height 15
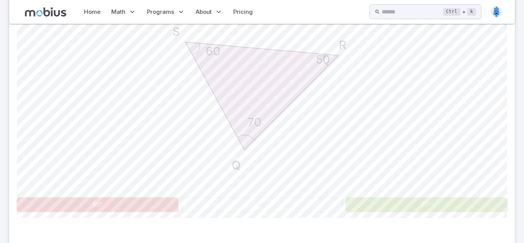
scroll to position [231, 0]
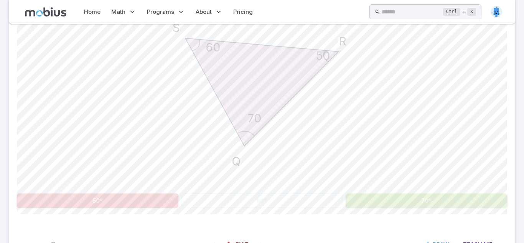
drag, startPoint x: 475, startPoint y: 207, endPoint x: 469, endPoint y: 200, distance: 9.8
click at [475, 206] on button "70º" at bounding box center [427, 200] width 162 height 15
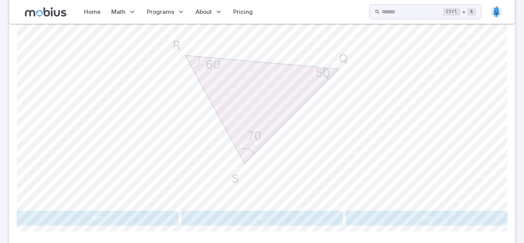
scroll to position [211, 0]
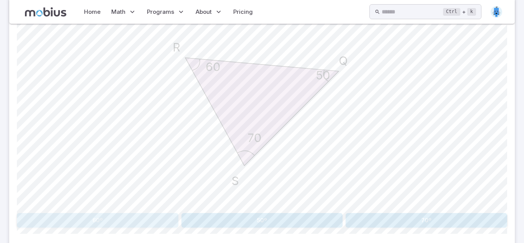
click at [132, 218] on button "60º" at bounding box center [98, 220] width 162 height 15
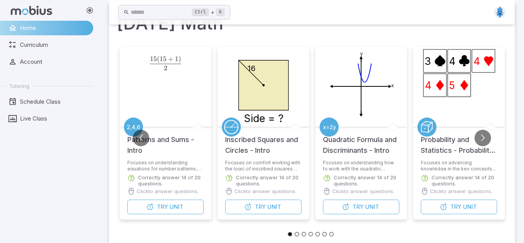
scroll to position [67, 0]
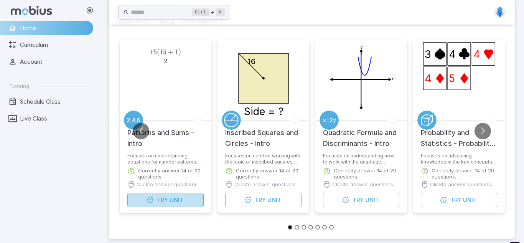
click at [171, 200] on span "Unit" at bounding box center [177, 200] width 14 height 8
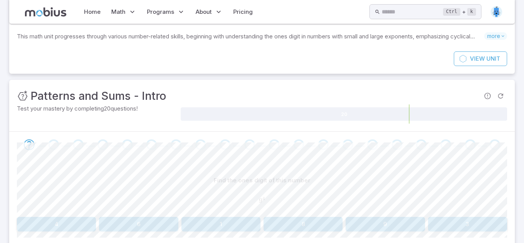
scroll to position [93, 0]
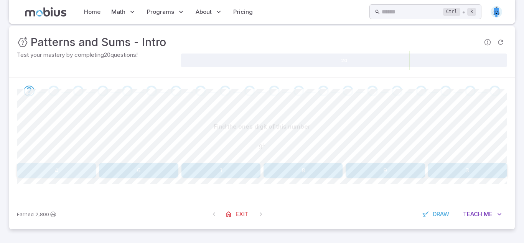
click at [36, 168] on button "4" at bounding box center [56, 170] width 79 height 15
click at [381, 171] on button "5" at bounding box center [385, 170] width 79 height 15
click at [62, 173] on button "1" at bounding box center [56, 170] width 79 height 15
click at [64, 172] on button "2" at bounding box center [56, 170] width 79 height 15
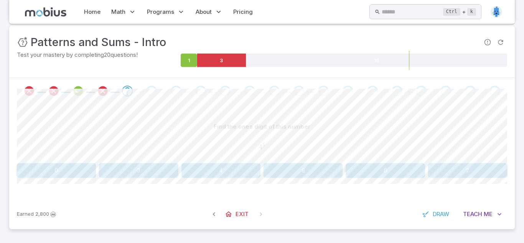
scroll to position [93, 0]
click at [55, 172] on button "0" at bounding box center [56, 170] width 79 height 15
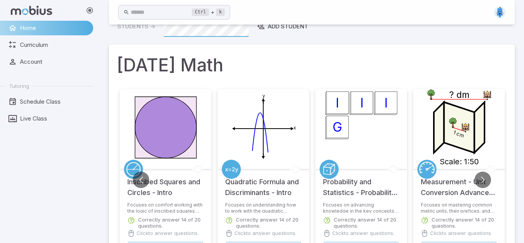
scroll to position [46, 0]
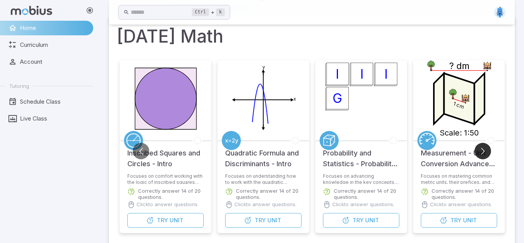
click at [484, 154] on button "Go to next slide" at bounding box center [483, 151] width 17 height 17
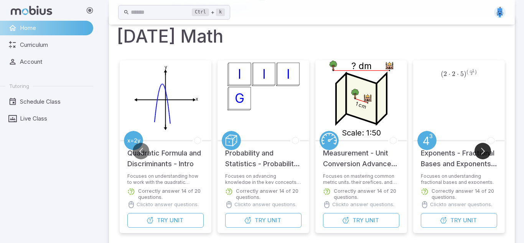
click at [484, 154] on button "Go to next slide" at bounding box center [483, 151] width 17 height 17
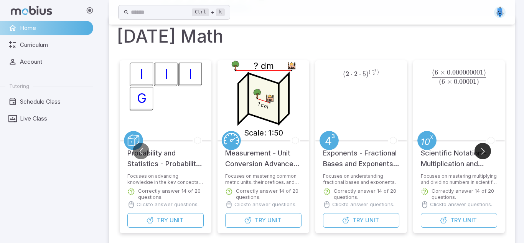
click at [484, 154] on button "Go to next slide" at bounding box center [483, 151] width 17 height 17
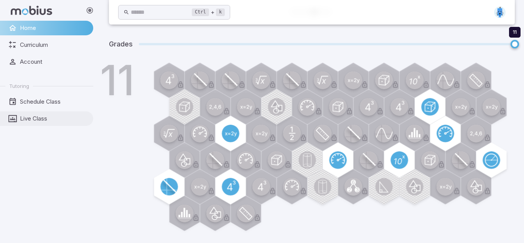
scroll to position [240, 0]
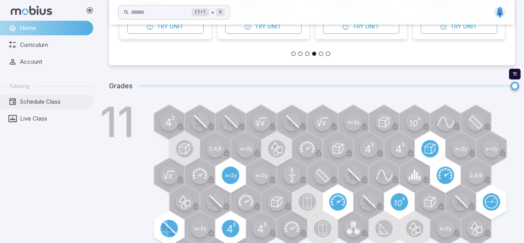
click at [35, 106] on span "Schedule Class" at bounding box center [54, 101] width 68 height 8
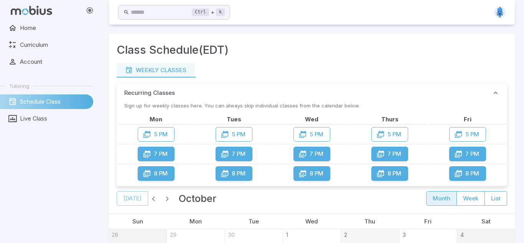
scroll to position [94, 0]
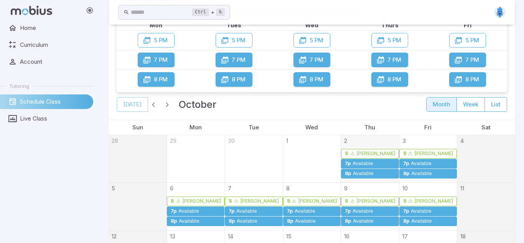
click at [359, 174] on div "Available" at bounding box center [363, 174] width 21 height 6
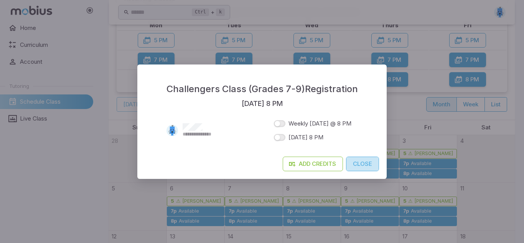
click at [366, 164] on button "Close" at bounding box center [362, 164] width 33 height 15
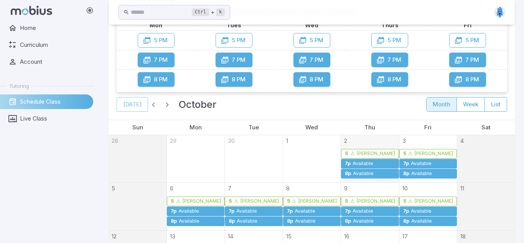
click at [373, 151] on div "⚠ [PERSON_NAME].R (credit required)" at bounding box center [373, 154] width 46 height 6
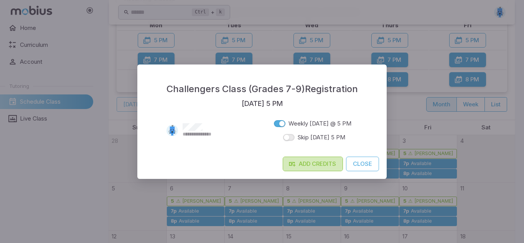
click at [288, 167] on icon at bounding box center [292, 164] width 8 height 8
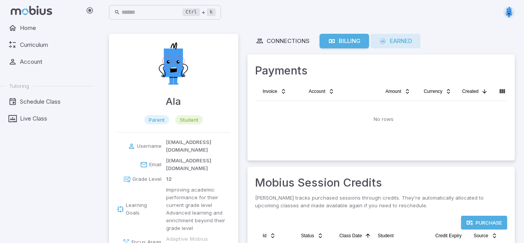
click at [413, 43] on link "Earned" at bounding box center [396, 41] width 50 height 15
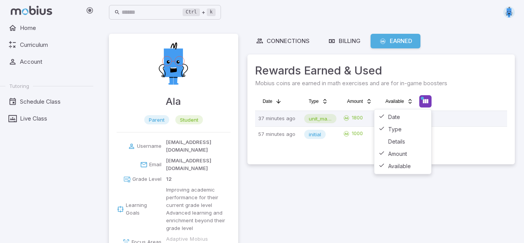
click at [428, 101] on html "Home Curriculum Account Tutoring Schedule Class Live Class Ctrl + k ​ Ala paren…" at bounding box center [262, 155] width 524 height 310
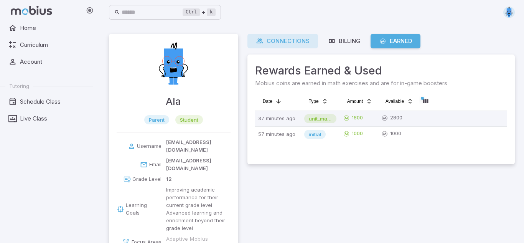
drag, startPoint x: 291, startPoint y: 45, endPoint x: 289, endPoint y: 40, distance: 4.6
click at [291, 43] on div "Connections" at bounding box center [283, 41] width 54 height 8
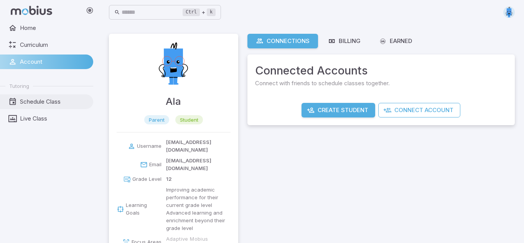
click at [5, 99] on link "Schedule Class" at bounding box center [46, 101] width 93 height 15
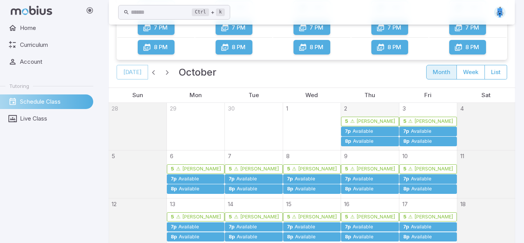
scroll to position [132, 0]
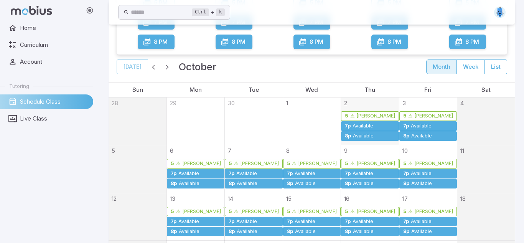
click at [375, 112] on link "5p ⚠ Alana.R (credit required)" at bounding box center [370, 116] width 58 height 10
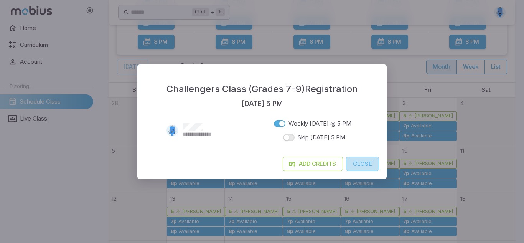
click at [363, 165] on button "Close" at bounding box center [362, 164] width 33 height 15
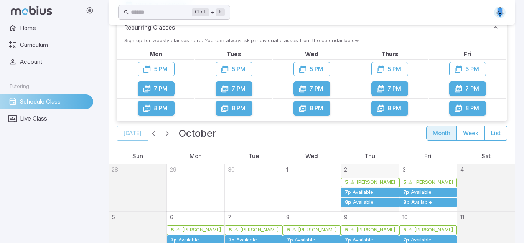
scroll to position [0, 0]
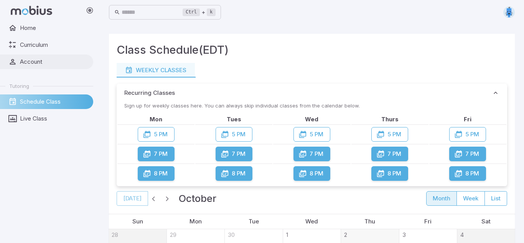
click at [25, 58] on span "Account" at bounding box center [54, 62] width 68 height 8
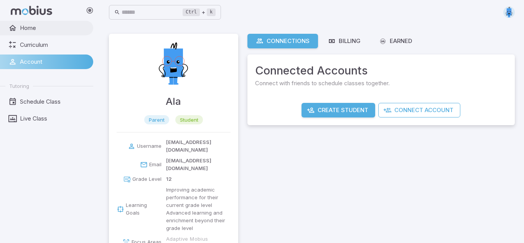
click at [28, 22] on link "Home" at bounding box center [46, 28] width 93 height 15
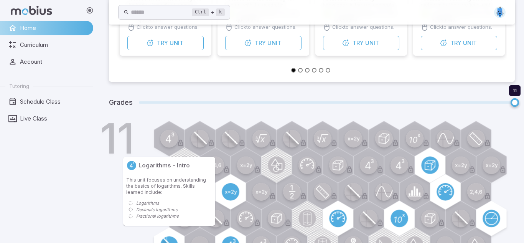
scroll to position [282, 0]
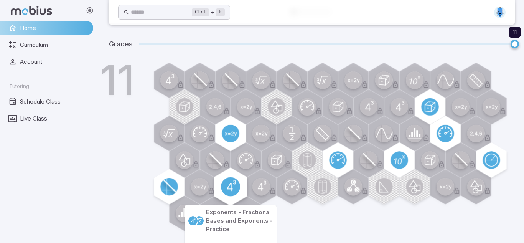
click at [230, 188] on icon at bounding box center [231, 185] width 9 height 11
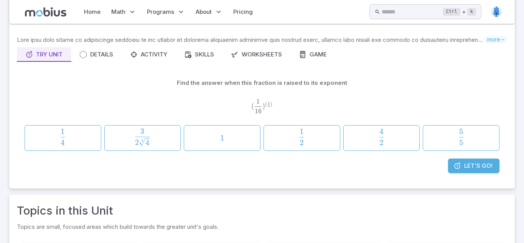
scroll to position [66, 0]
